Goal: Task Accomplishment & Management: Manage account settings

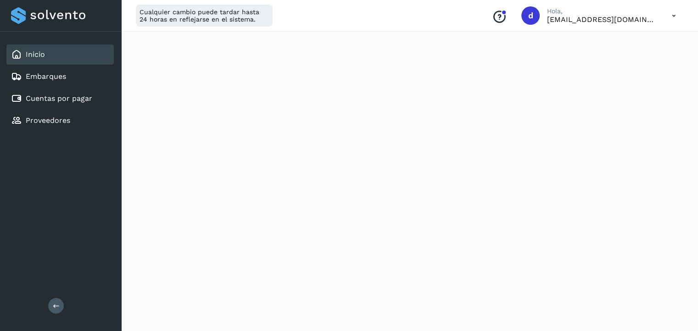
scroll to position [198, 0]
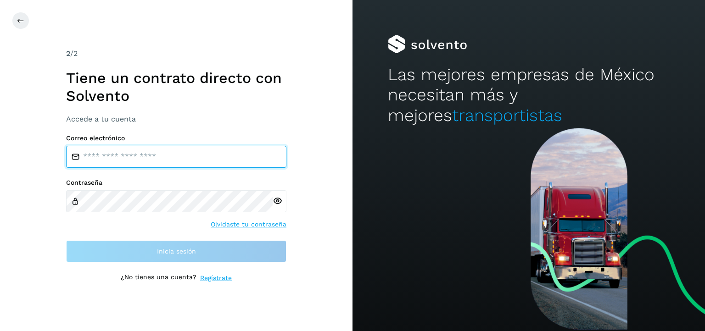
type input "**********"
click at [222, 165] on input "**********" at bounding box center [176, 157] width 220 height 22
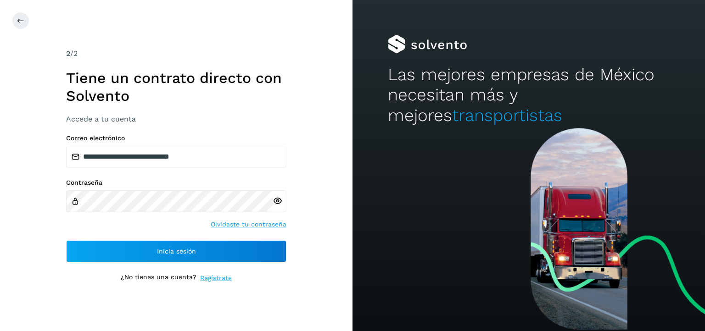
click at [307, 185] on div "**********" at bounding box center [176, 165] width 353 height 331
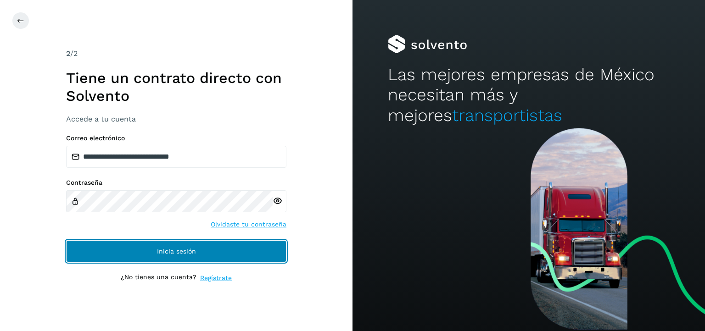
click at [169, 255] on button "Inicia sesión" at bounding box center [176, 252] width 220 height 22
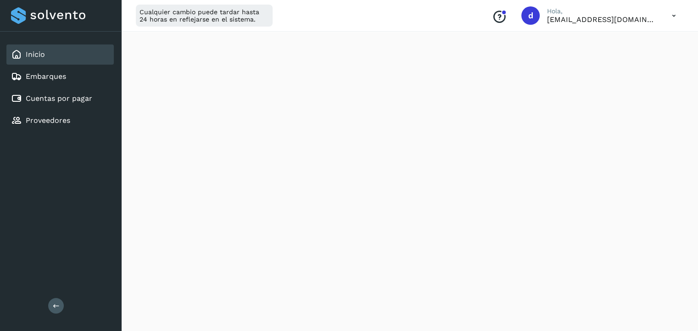
scroll to position [140, 0]
click at [37, 207] on div "Inicio Embarques Cuentas por pagar Proveedores Salir" at bounding box center [60, 165] width 121 height 331
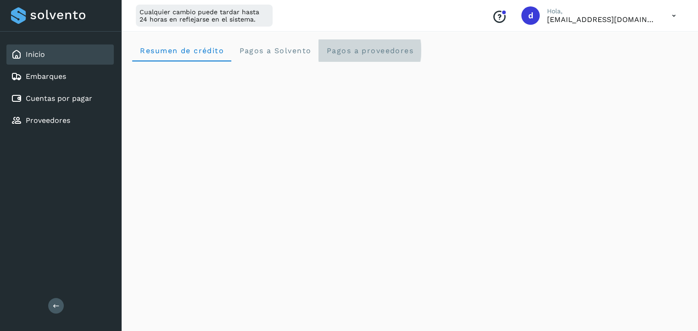
click at [386, 47] on span "Pagos a proveedores" at bounding box center [370, 50] width 88 height 9
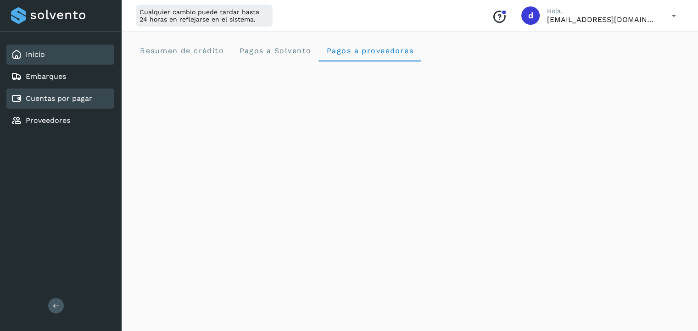
click at [53, 97] on link "Cuentas por pagar" at bounding box center [59, 98] width 67 height 9
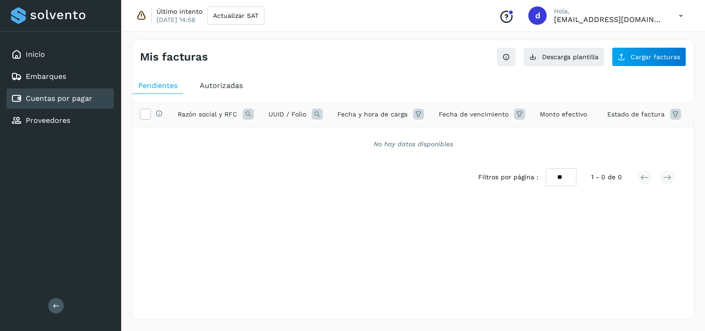
click at [220, 89] on span "Autorizadas" at bounding box center [221, 85] width 43 height 9
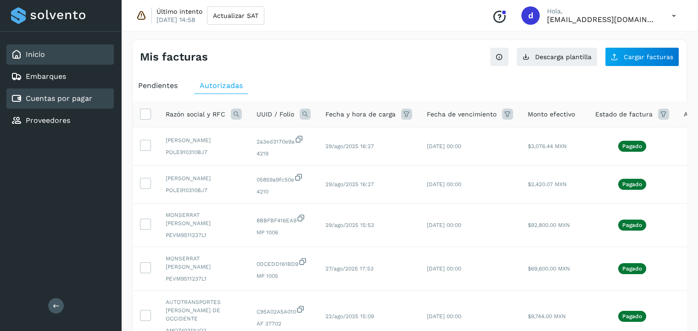
click at [54, 50] on div "Inicio" at bounding box center [59, 55] width 107 height 20
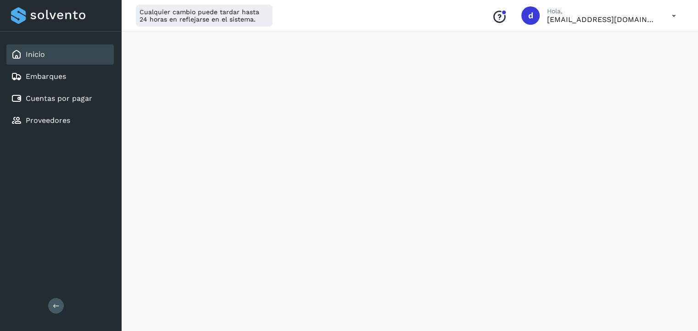
scroll to position [252, 0]
click at [52, 96] on link "Cuentas por pagar" at bounding box center [59, 98] width 67 height 9
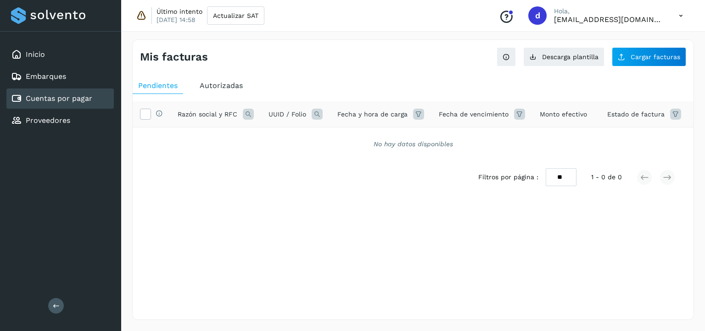
click at [214, 81] on span "Autorizadas" at bounding box center [221, 85] width 43 height 9
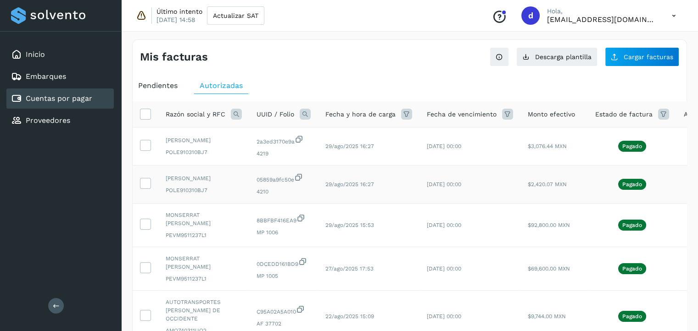
scroll to position [0, 33]
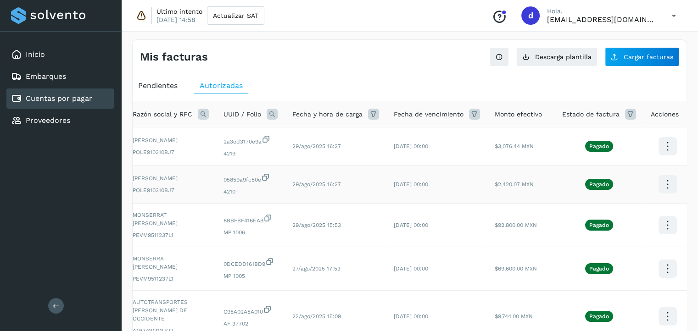
click at [668, 157] on icon at bounding box center [668, 147] width 22 height 22
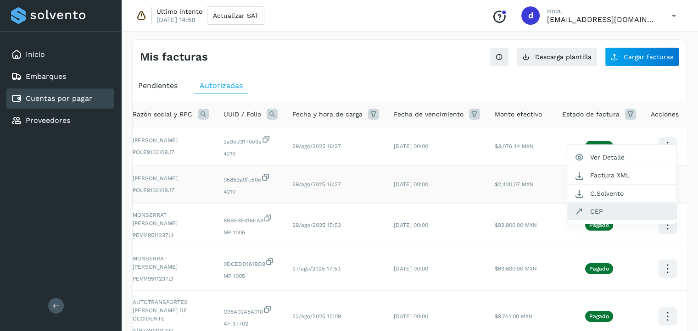
click at [602, 209] on button "CEP" at bounding box center [621, 211] width 109 height 17
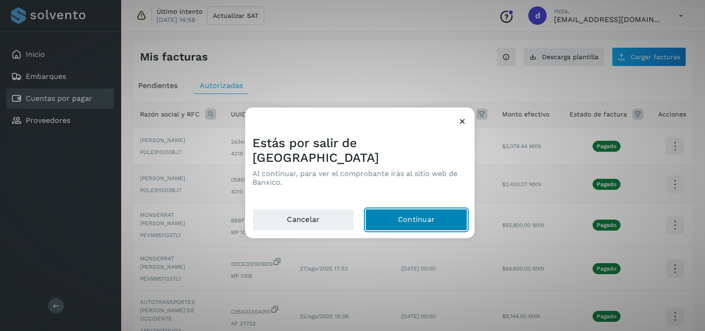
click at [422, 216] on button "Continuar" at bounding box center [416, 220] width 102 height 22
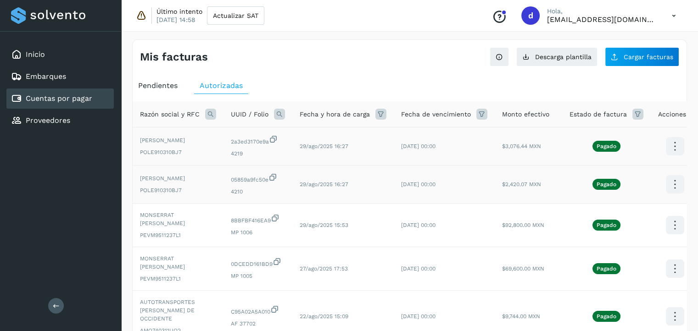
click at [668, 152] on icon at bounding box center [675, 147] width 22 height 22
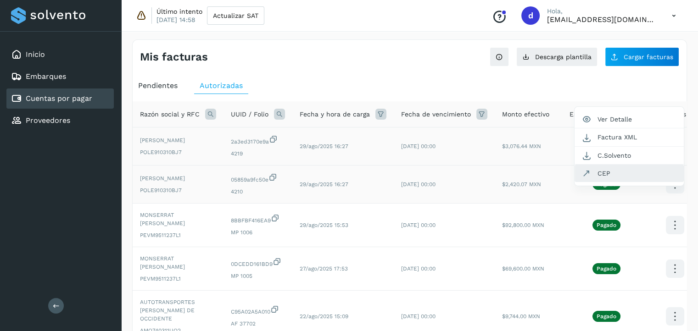
click at [630, 178] on button "CEP" at bounding box center [629, 173] width 109 height 17
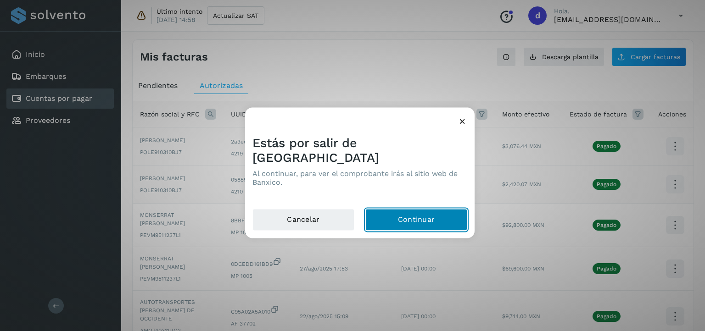
click at [426, 210] on button "Continuar" at bounding box center [416, 220] width 102 height 22
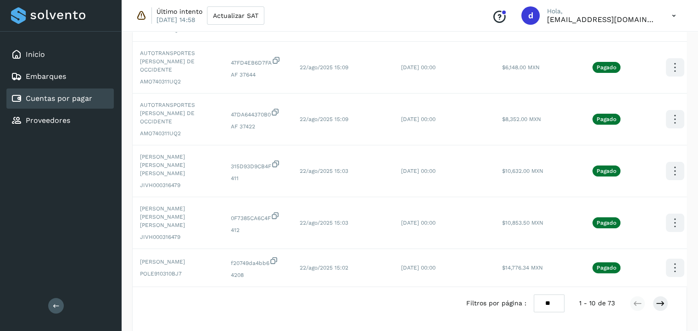
scroll to position [305, 0]
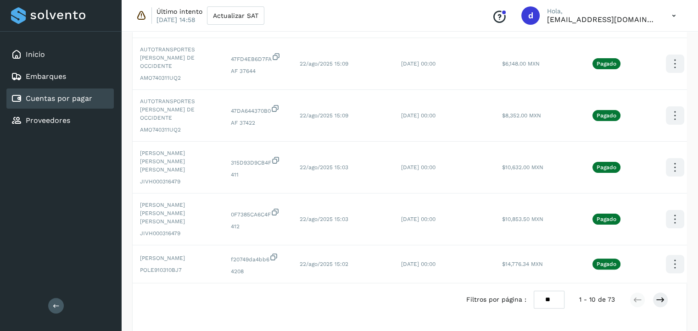
click at [548, 294] on select "** ** **" at bounding box center [549, 300] width 31 height 18
select select "**"
click at [534, 291] on select "** ** **" at bounding box center [549, 300] width 31 height 18
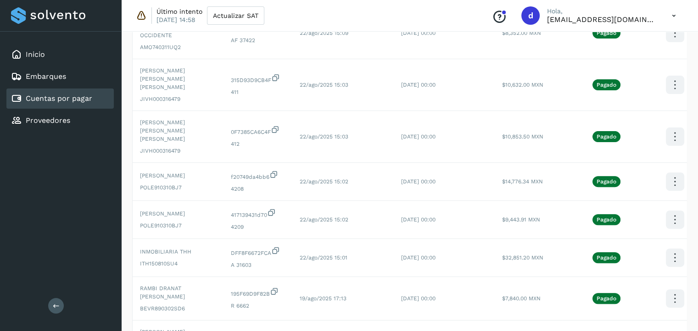
scroll to position [388, 0]
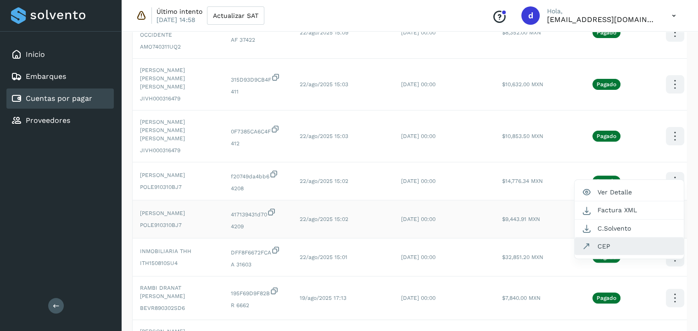
click at [604, 238] on button "CEP" at bounding box center [629, 246] width 109 height 17
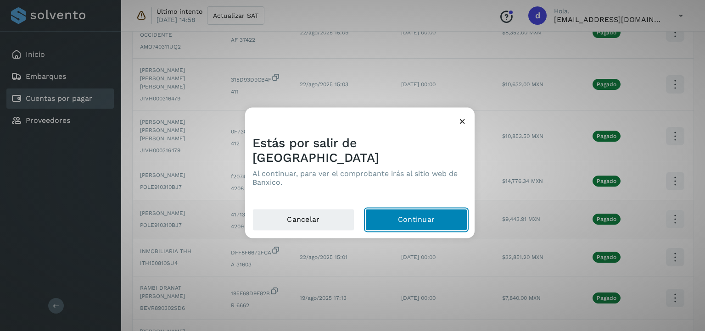
click at [443, 209] on button "Continuar" at bounding box center [416, 220] width 102 height 22
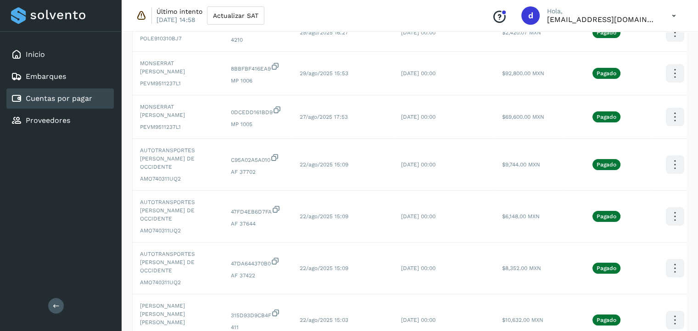
scroll to position [0, 0]
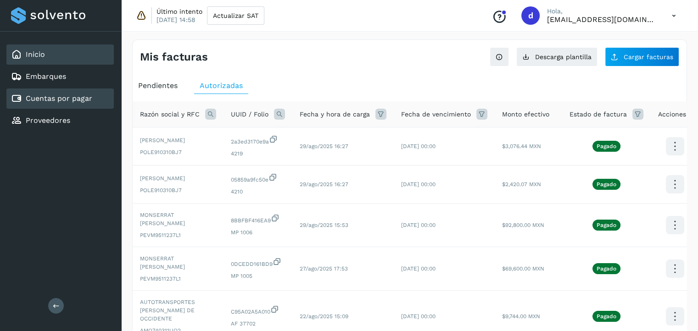
click at [42, 57] on link "Inicio" at bounding box center [35, 54] width 19 height 9
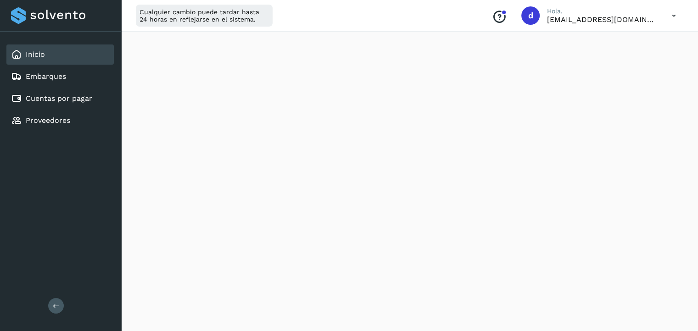
scroll to position [126, 0]
click at [65, 95] on link "Cuentas por pagar" at bounding box center [59, 98] width 67 height 9
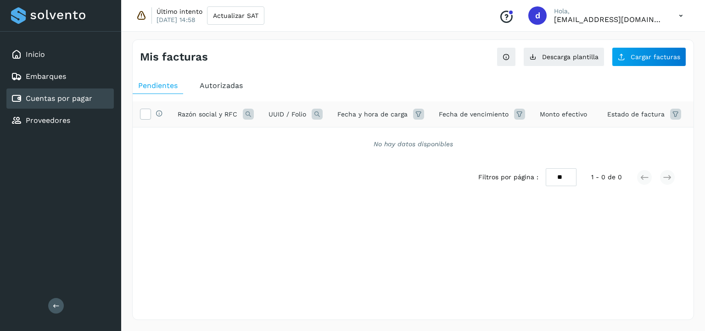
click at [223, 94] on div "Autorizadas" at bounding box center [221, 86] width 54 height 17
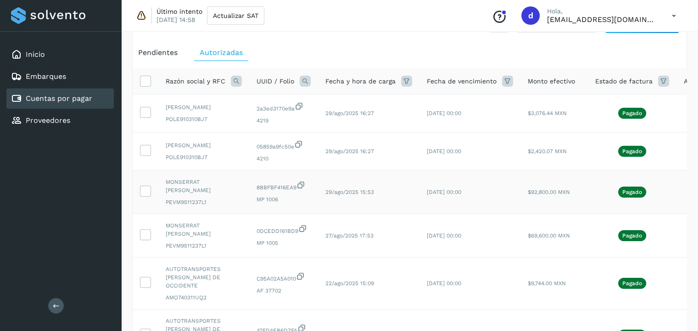
scroll to position [57, 0]
